Goal: Task Accomplishment & Management: Use online tool/utility

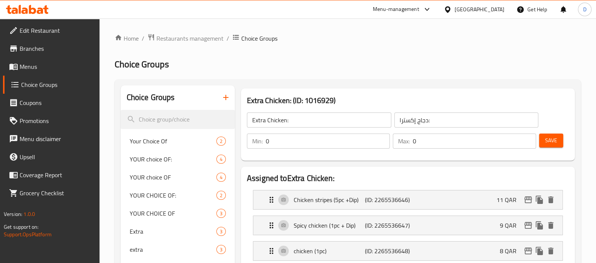
click at [47, 6] on icon at bounding box center [45, 9] width 5 height 9
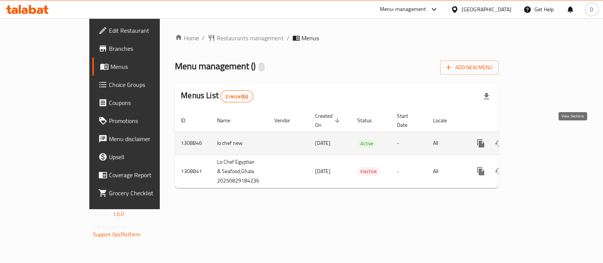
click at [538, 140] on icon "enhanced table" at bounding box center [535, 143] width 7 height 7
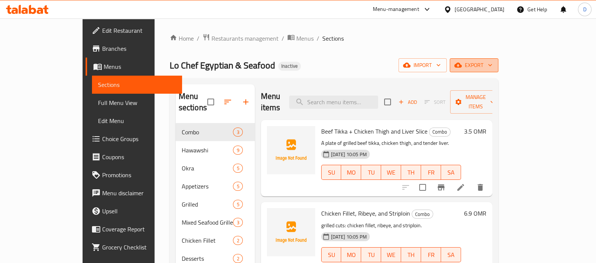
click at [498, 71] on button "export" at bounding box center [474, 65] width 49 height 14
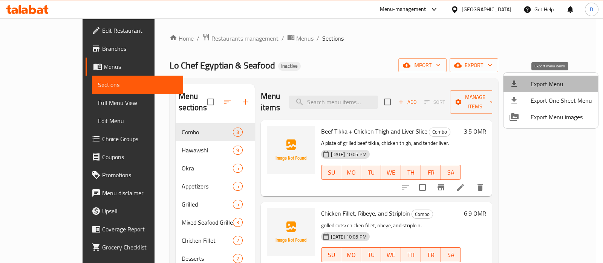
click at [552, 80] on span "Export Menu" at bounding box center [561, 84] width 61 height 9
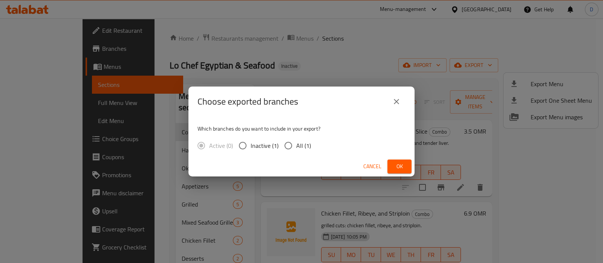
click at [303, 146] on span "All (1)" at bounding box center [303, 145] width 15 height 9
click at [296, 146] on input "All (1)" at bounding box center [288, 146] width 16 height 16
radio input "true"
click at [390, 167] on button "Ok" at bounding box center [399, 167] width 24 height 14
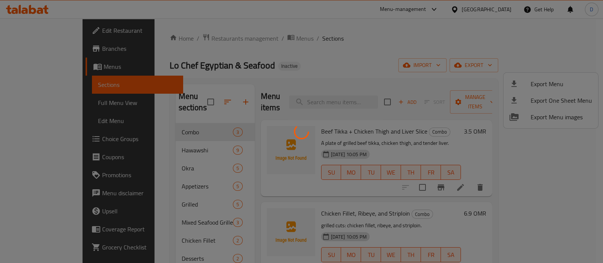
click at [331, 33] on div at bounding box center [301, 131] width 603 height 263
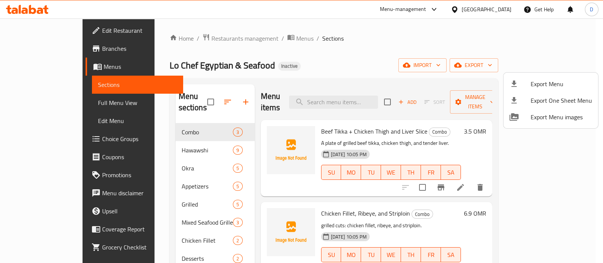
click at [64, 99] on div at bounding box center [301, 131] width 603 height 263
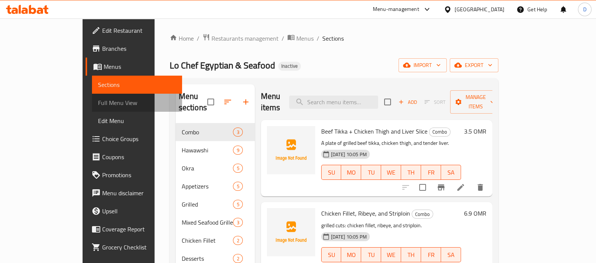
click at [98, 99] on span "Full Menu View" at bounding box center [137, 102] width 78 height 9
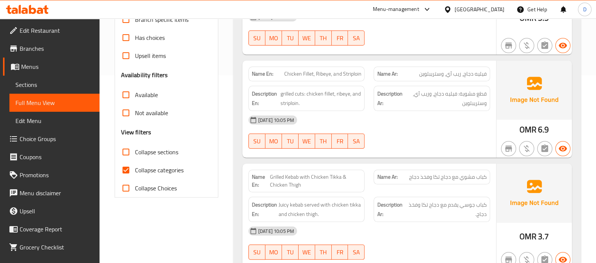
scroll to position [190, 0]
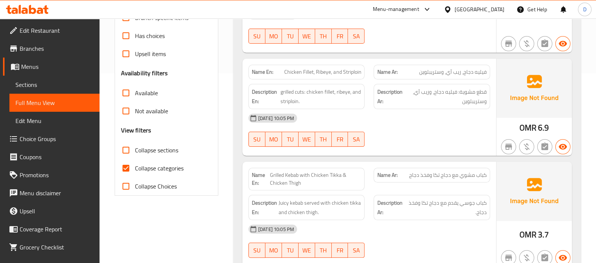
click at [157, 167] on span "Collapse categories" at bounding box center [159, 168] width 49 height 9
click at [135, 167] on input "Collapse categories" at bounding box center [126, 168] width 18 height 18
checkbox input "false"
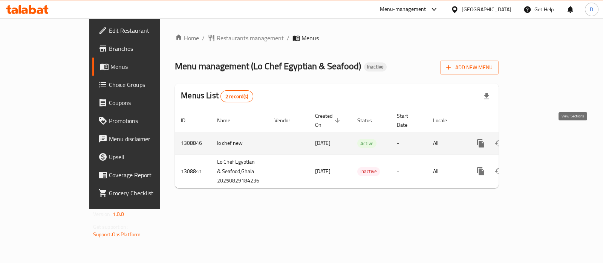
click at [540, 139] on icon "enhanced table" at bounding box center [535, 143] width 9 height 9
